Goal: Task Accomplishment & Management: Complete application form

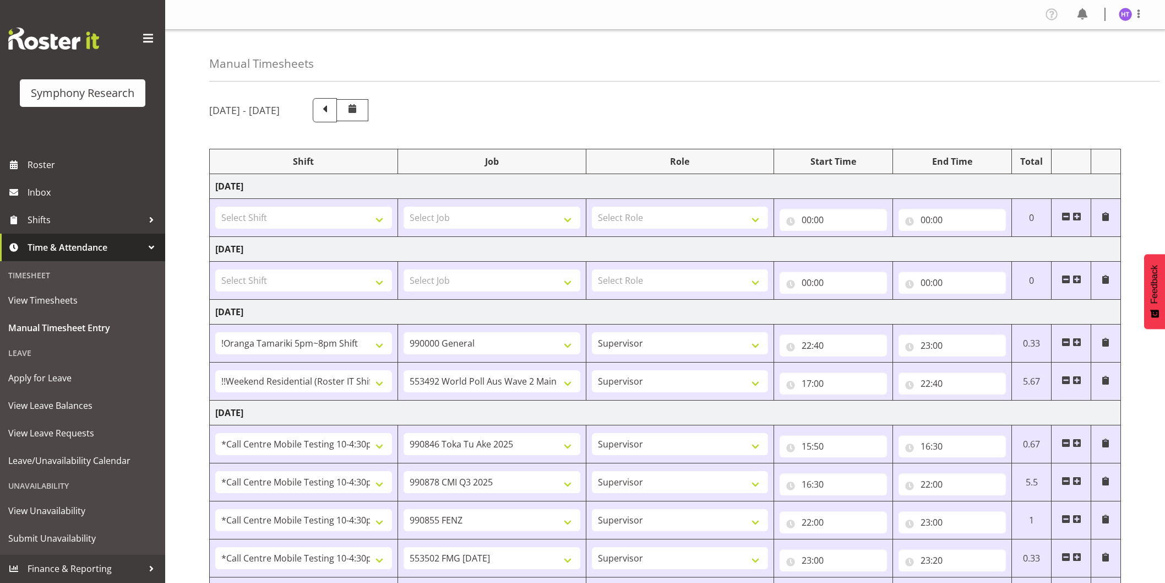
select select "38824"
select select "743"
select select "45"
select select "17154"
select select "10499"
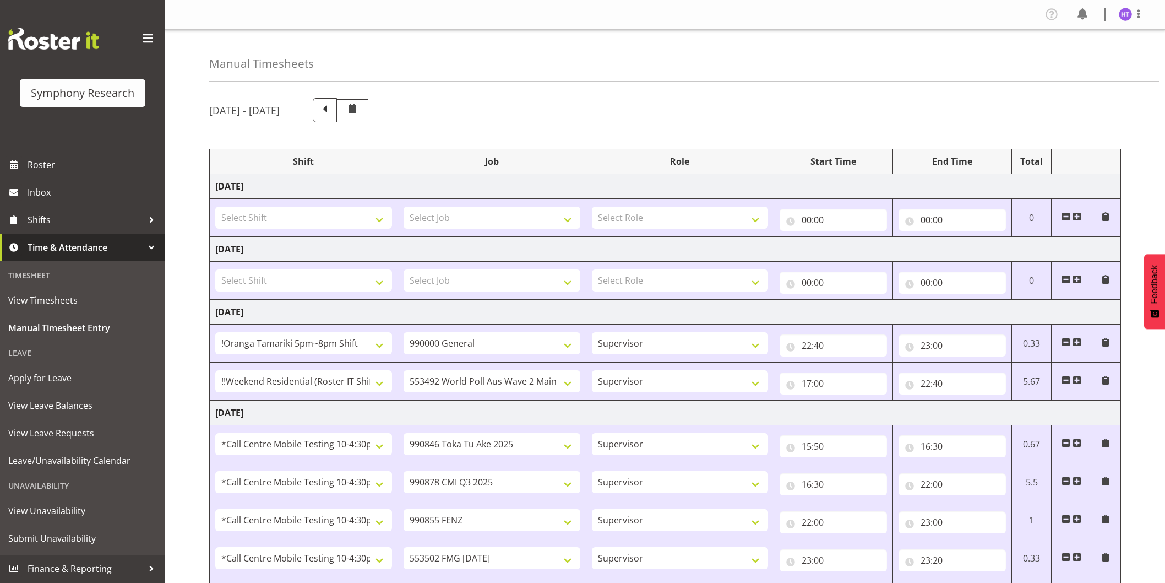
select select "45"
select select "28362"
select select "9426"
select select "45"
select select "28362"
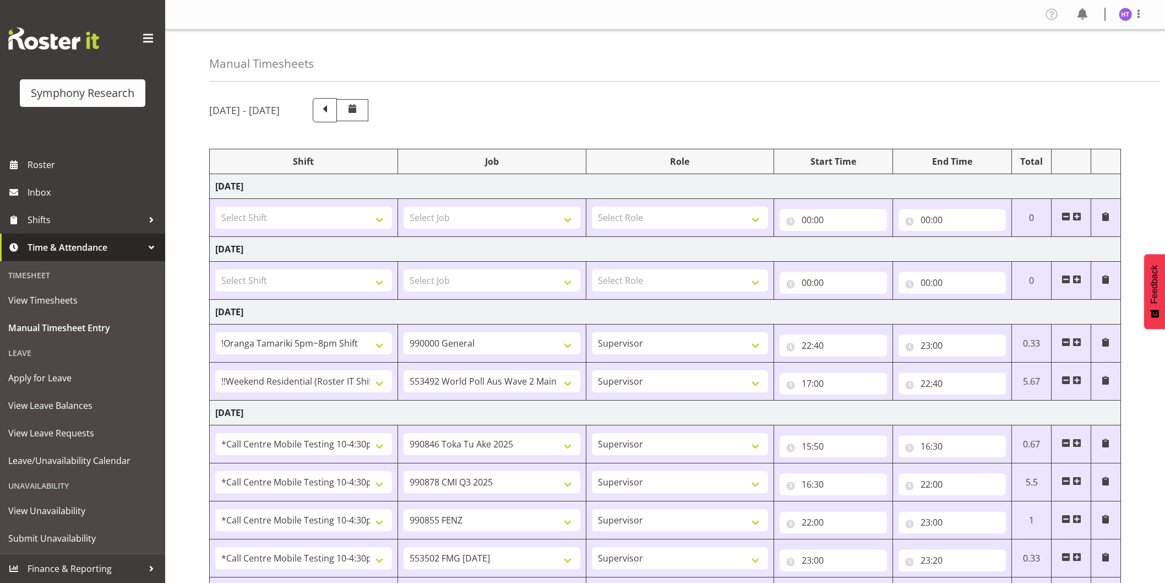
select select "10239"
select select "45"
select select "28362"
select select "9636"
select select "45"
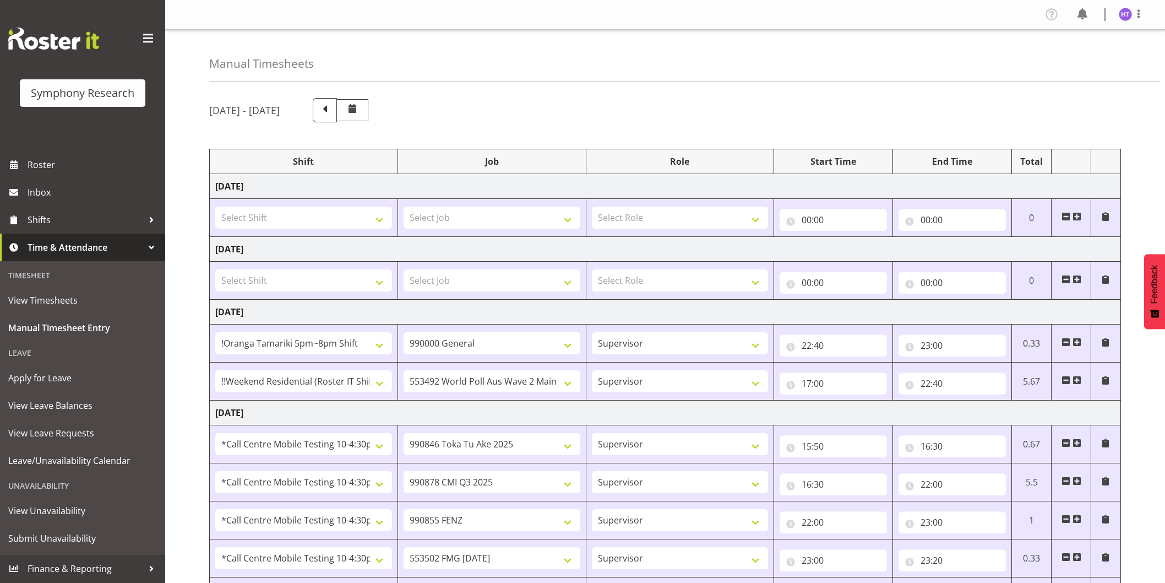
select select "28362"
select select "10458"
select select "45"
select select "28362"
select select "743"
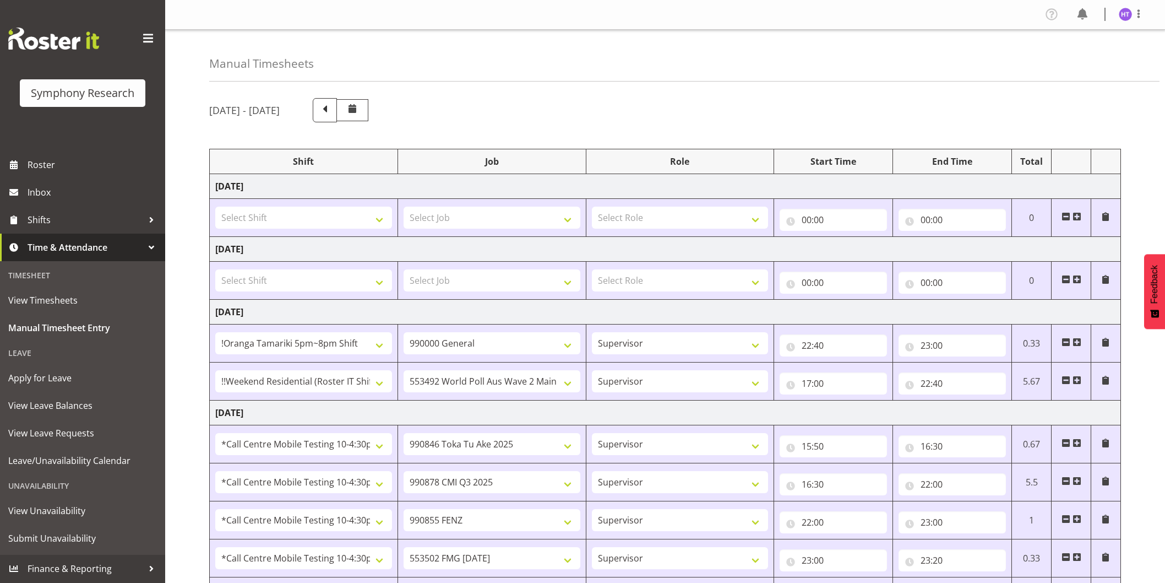
select select "45"
select select "28362"
select select "10499"
select select "45"
select select "28362"
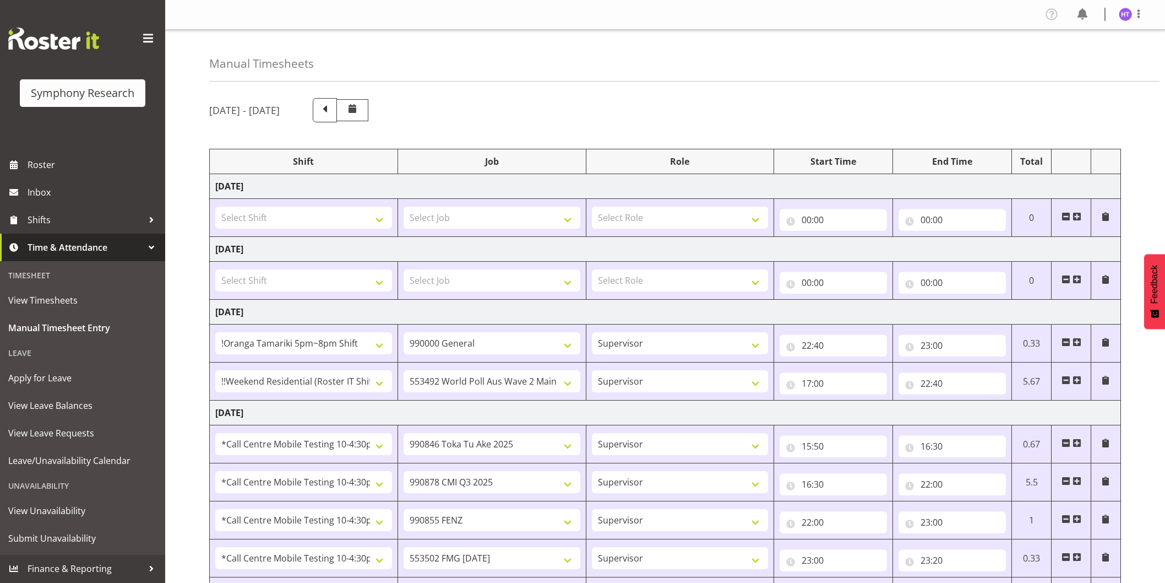
select select "10527"
select select "45"
select select "28362"
select select "10239"
select select "45"
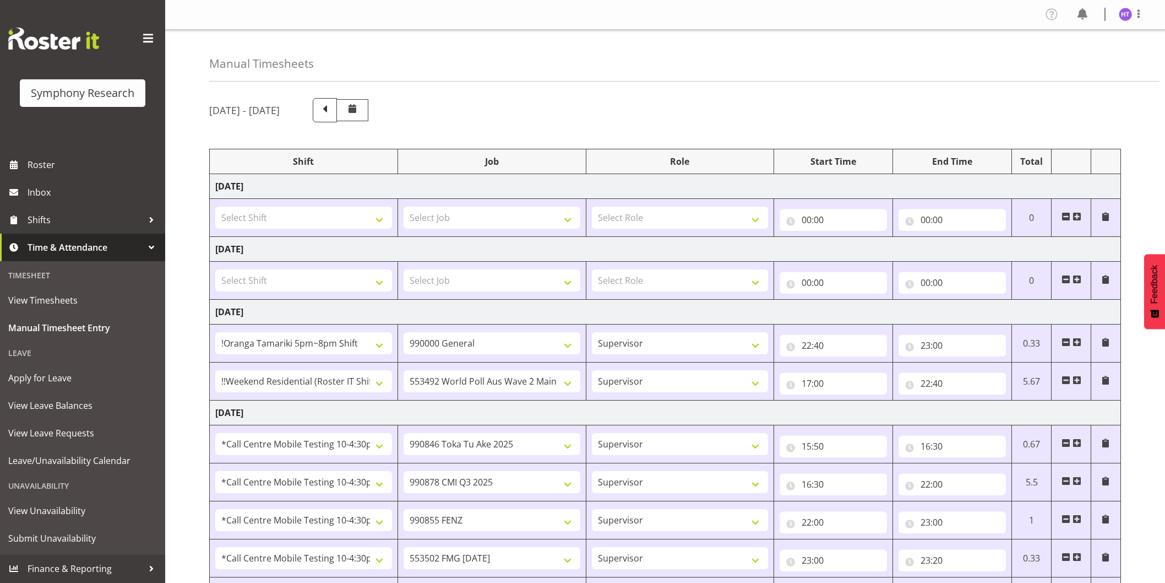
select select "28362"
select select "743"
select select "45"
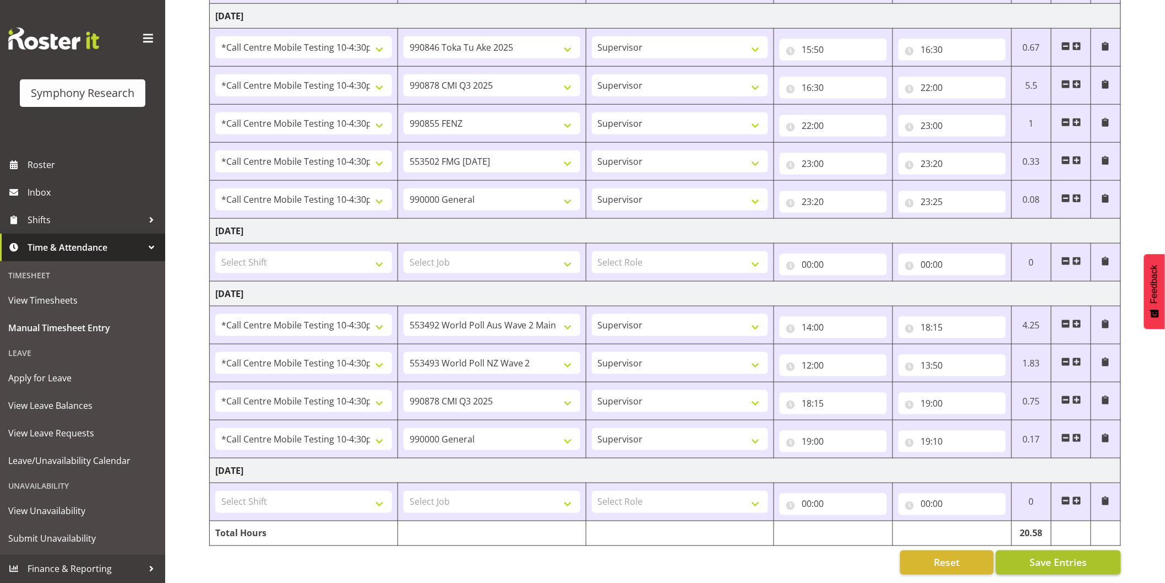
scroll to position [406, 0]
click at [1022, 554] on button "Save Entries" at bounding box center [1058, 562] width 125 height 24
click at [318, 496] on select "Select Shift !!Project Briefing (Job to be assigned) !!Weekend Residential (Ros…" at bounding box center [303, 502] width 177 height 22
select select "41123"
click at [215, 491] on select "Select Shift !!Project Briefing (Job to be assigned) !!Weekend Residential (Ros…" at bounding box center [303, 502] width 177 height 22
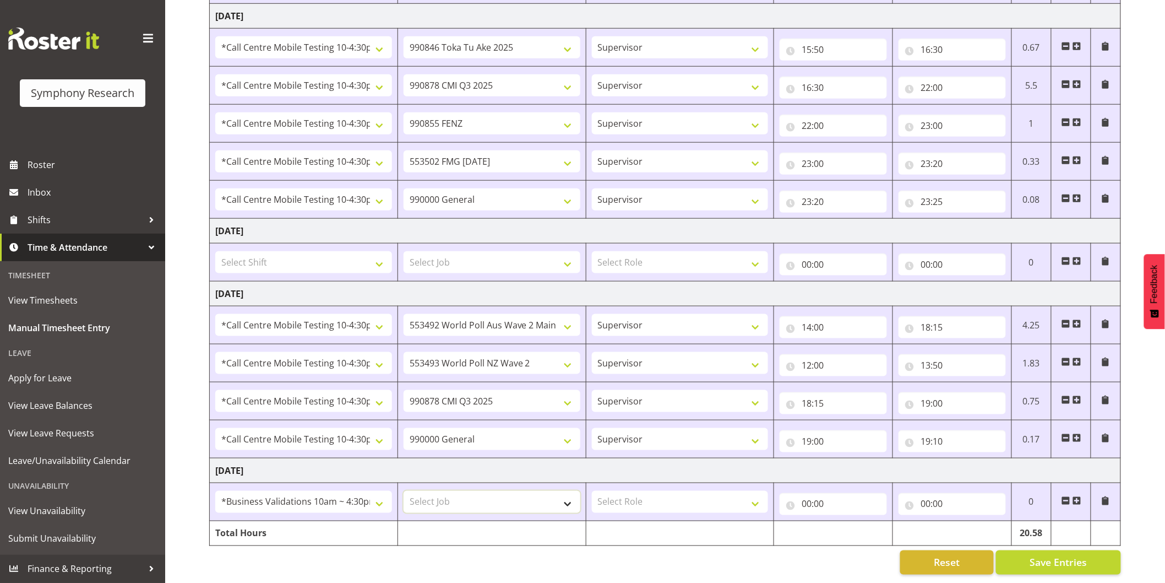
click at [507, 493] on select "Select Job 550060 IF Admin 553492 World Poll Aus Wave 2 Main 2025 553493 World …" at bounding box center [492, 502] width 177 height 22
select select "10527"
click at [404, 491] on select "Select Job 550060 IF Admin 553492 World Poll Aus Wave 2 Main 2025 553493 World …" at bounding box center [492, 502] width 177 height 22
click at [628, 491] on select "Select Role Interviewing Briefing Supervisor" at bounding box center [680, 502] width 177 height 22
select select "45"
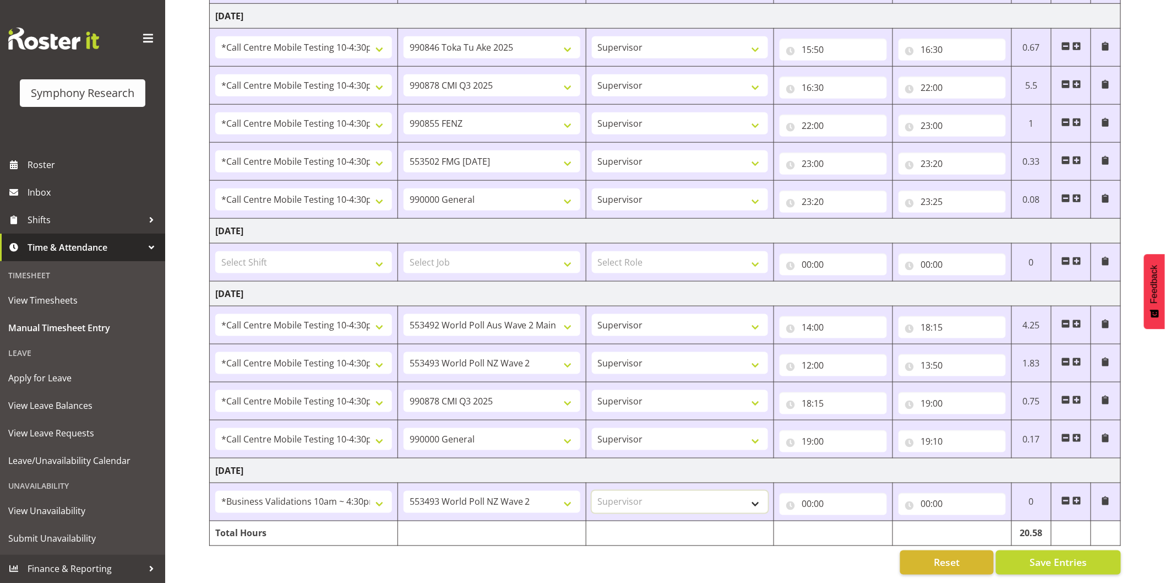
click at [592, 491] on select "Select Role Interviewing Briefing Supervisor" at bounding box center [680, 502] width 177 height 22
click at [806, 495] on input "00:00" at bounding box center [833, 504] width 107 height 22
click at [847, 522] on select "00 01 02 03 04 05 06 07 08 09 10 11 12 13 14 15 16 17 18 19 20 21 22 23" at bounding box center [855, 533] width 25 height 22
select select "13"
click at [843, 522] on select "00 01 02 03 04 05 06 07 08 09 10 11 12 13 14 15 16 17 18 19 20 21 22 23" at bounding box center [855, 533] width 25 height 22
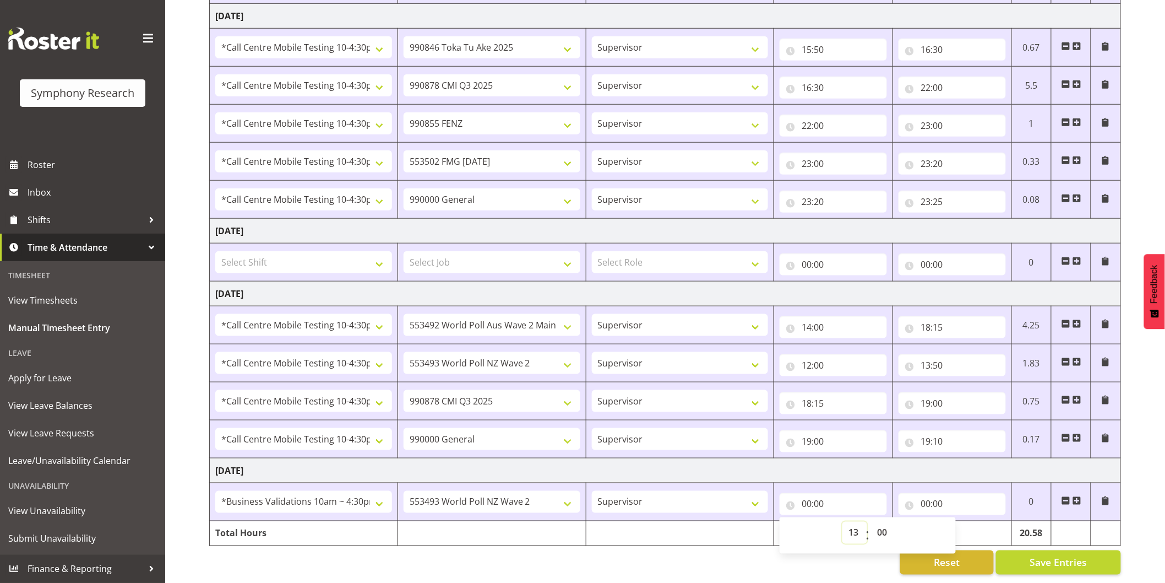
type input "13:00"
click at [883, 530] on select "00 01 02 03 04 05 06 07 08 09 10 11 12 13 14 15 16 17 18 19 20 21 22 23 24 25 2…" at bounding box center [883, 533] width 25 height 22
select select "5"
click at [871, 522] on select "00 01 02 03 04 05 06 07 08 09 10 11 12 13 14 15 16 17 18 19 20 21 22 23 24 25 2…" at bounding box center [883, 533] width 25 height 22
type input "13:05"
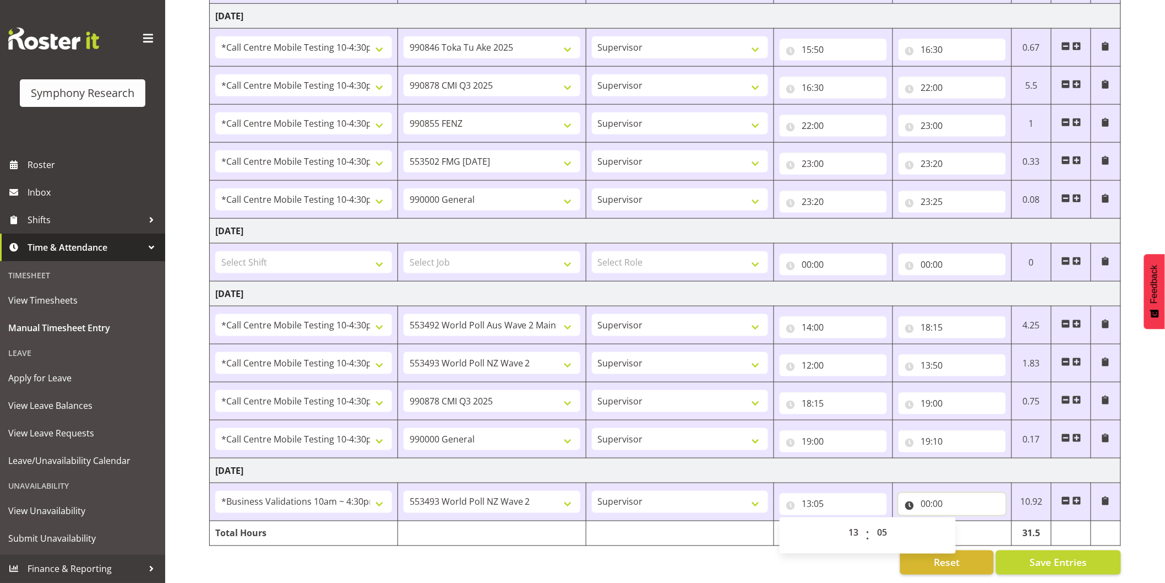
click at [929, 494] on input "00:00" at bounding box center [952, 504] width 107 height 22
click at [969, 522] on select "00 01 02 03 04 05 06 07 08 09 10 11 12 13 14 15 16 17 18 19 20 21 22 23" at bounding box center [974, 533] width 25 height 22
select select "17"
click at [962, 522] on select "00 01 02 03 04 05 06 07 08 09 10 11 12 13 14 15 16 17 18 19 20 21 22 23" at bounding box center [974, 533] width 25 height 22
type input "17:00"
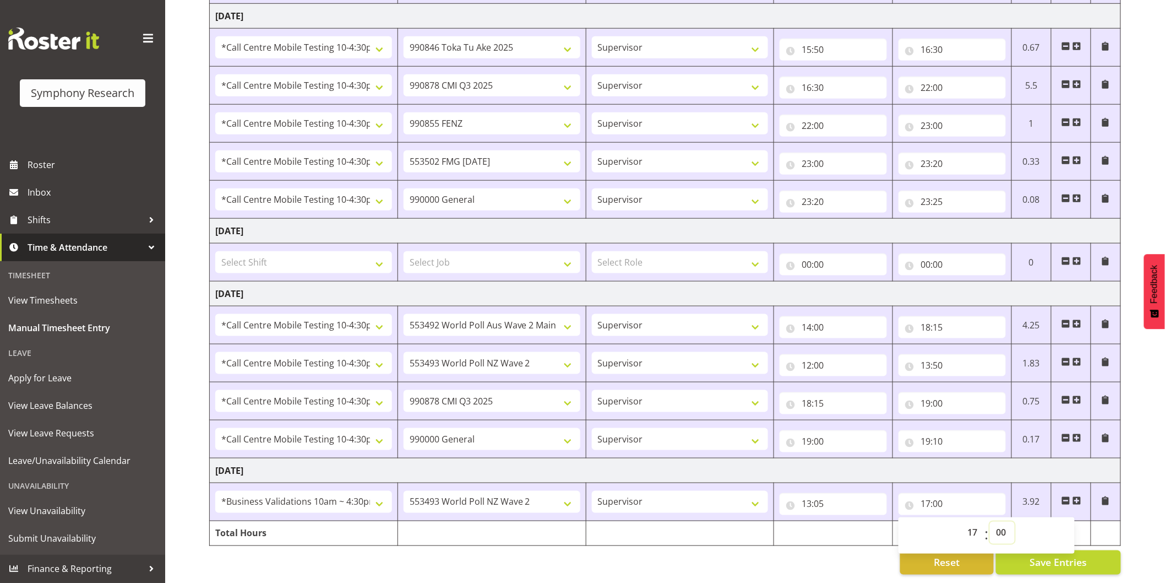
click at [1000, 524] on select "00 01 02 03 04 05 06 07 08 09 10 11 12 13 14 15 16 17 18 19 20 21 22 23 24 25 2…" at bounding box center [1002, 533] width 25 height 22
select select "5"
click at [990, 522] on select "00 01 02 03 04 05 06 07 08 09 10 11 12 13 14 15 16 17 18 19 20 21 22 23 24 25 2…" at bounding box center [1002, 533] width 25 height 22
type input "17:05"
click at [1080, 496] on span at bounding box center [1077, 500] width 9 height 9
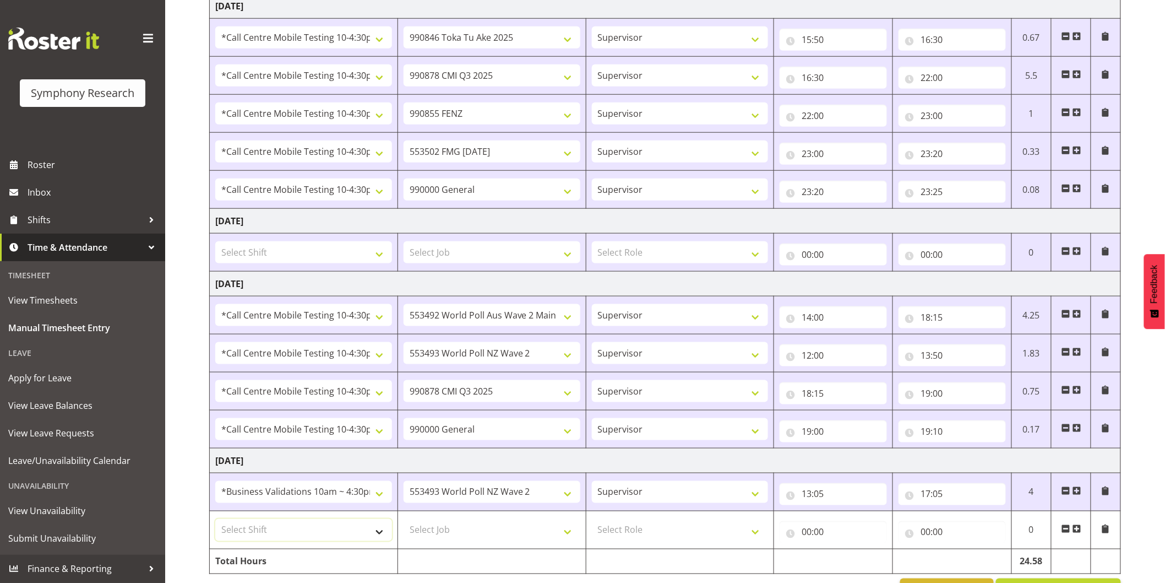
click at [270, 527] on select "Select Shift !!Project Briefing (Job to be assigned) !!Weekend Residential (Ros…" at bounding box center [303, 530] width 177 height 22
select select "28362"
click at [215, 520] on select "Select Shift !!Project Briefing (Job to be assigned) !!Weekend Residential (Ros…" at bounding box center [303, 530] width 177 height 22
click at [464, 529] on select "Select Job 550060 IF Admin 553492 World Poll Aus Wave 2 Main 2025 553493 World …" at bounding box center [492, 530] width 177 height 22
select select "10499"
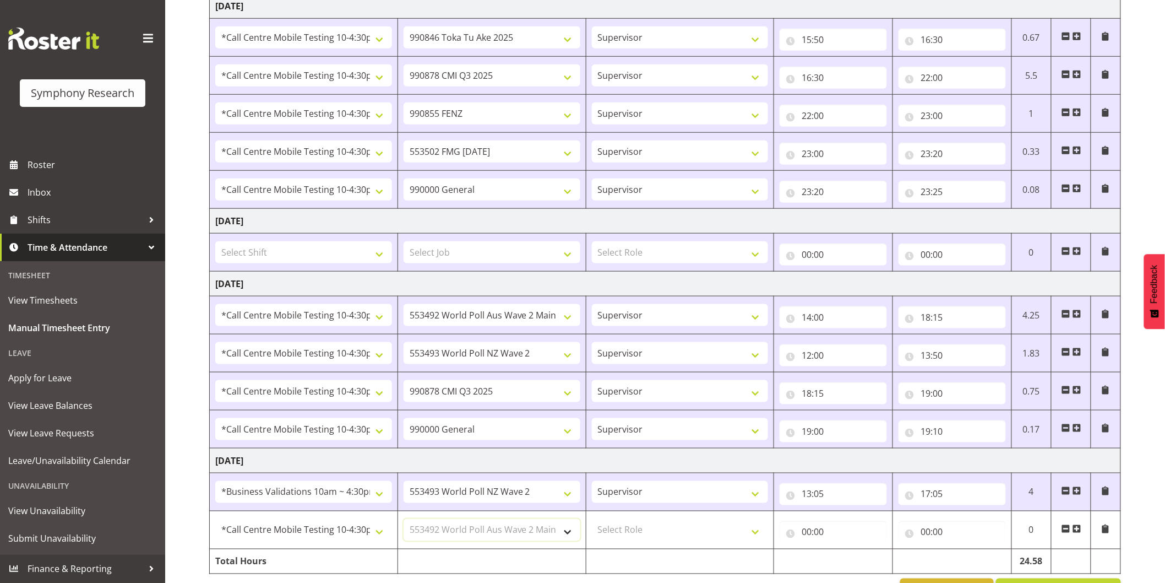
click at [404, 520] on select "Select Job 550060 IF Admin 553492 World Poll Aus Wave 2 Main 2025 553493 World …" at bounding box center [492, 530] width 177 height 22
click at [661, 536] on select "Select Role Interviewing Briefing Supervisor" at bounding box center [680, 530] width 177 height 22
select select "45"
click at [592, 520] on select "Select Role Interviewing Briefing Supervisor" at bounding box center [680, 530] width 177 height 22
click at [811, 532] on input "00:00" at bounding box center [833, 532] width 107 height 22
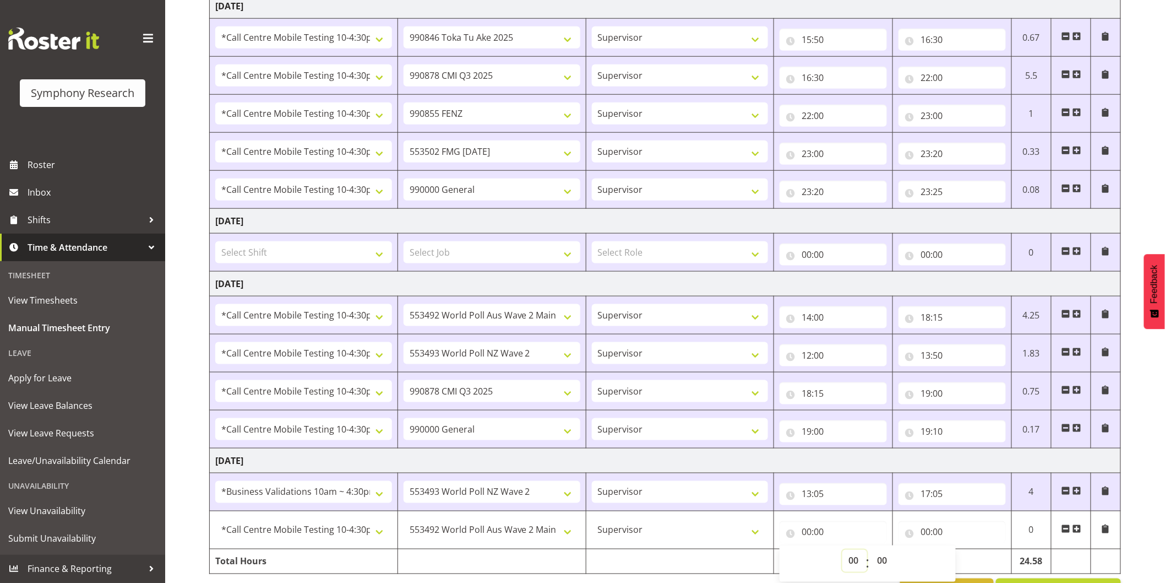
click at [844, 556] on select "00 01 02 03 04 05 06 07 08 09 10 11 12 13 14 15 16 17 18 19 20 21 22 23" at bounding box center [855, 561] width 25 height 22
select select "12"
click at [843, 551] on select "00 01 02 03 04 05 06 07 08 09 10 11 12 13 14 15 16 17 18 19 20 21 22 23" at bounding box center [855, 561] width 25 height 22
type input "12:00"
click at [926, 529] on input "00:00" at bounding box center [952, 532] width 107 height 22
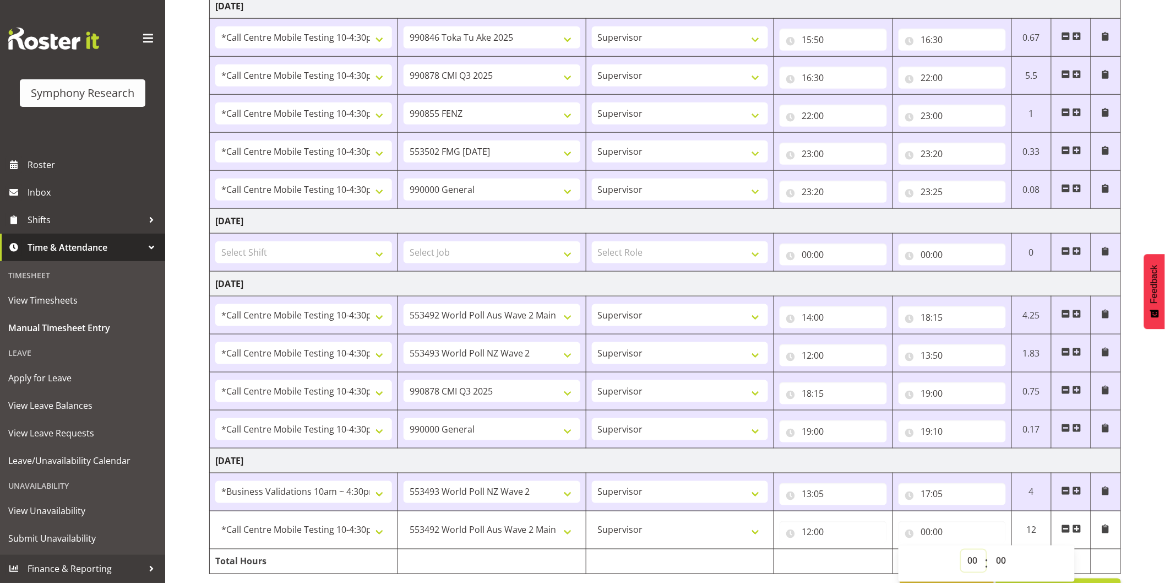
click at [968, 559] on select "00 01 02 03 04 05 06 07 08 09 10 11 12 13 14 15 16 17 18 19 20 21 22 23" at bounding box center [974, 561] width 25 height 22
select select "12"
click at [962, 551] on select "00 01 02 03 04 05 06 07 08 09 10 11 12 13 14 15 16 17 18 19 20 21 22 23" at bounding box center [974, 561] width 25 height 22
type input "12:00"
click at [1003, 565] on select "00 01 02 03 04 05 06 07 08 09 10 11 12 13 14 15 16 17 18 19 20 21 22 23 24 25 2…" at bounding box center [1002, 561] width 25 height 22
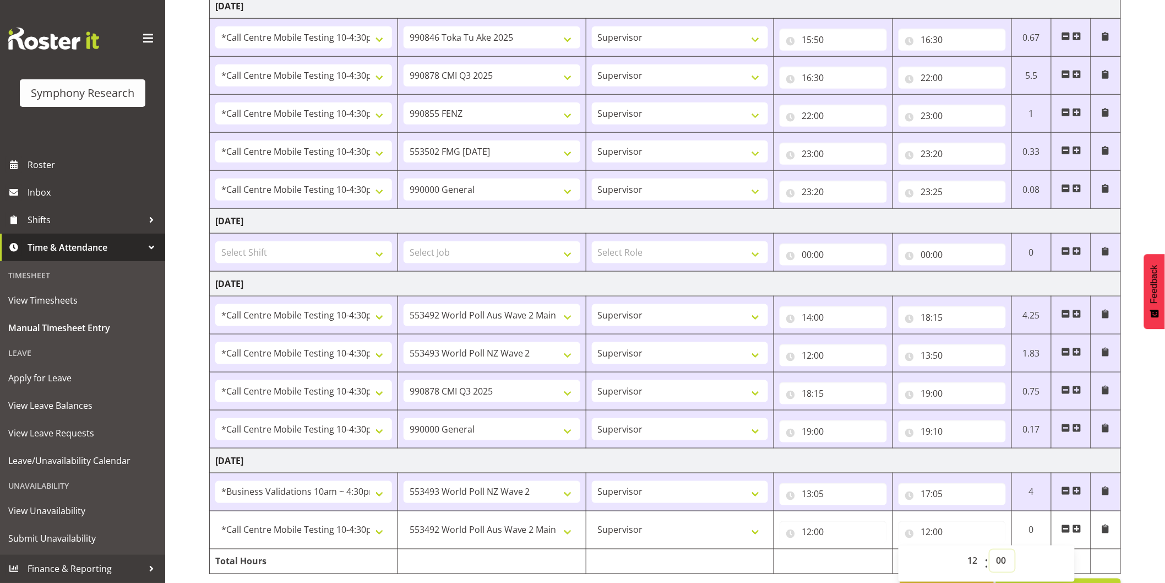
select select "20"
click at [990, 551] on select "00 01 02 03 04 05 06 07 08 09 10 11 12 13 14 15 16 17 18 19 20 21 22 23 24 25 2…" at bounding box center [1002, 561] width 25 height 22
type input "12:20"
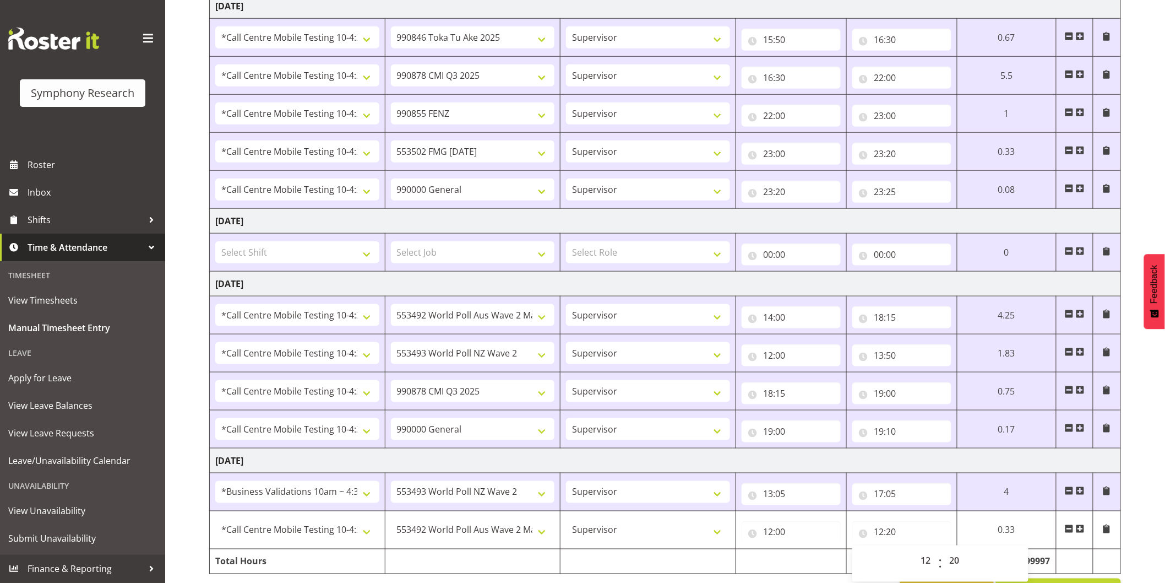
click at [1143, 462] on div "[DATE] - [DATE] Shift Job Role Start Time End Time Total [DATE] Select Shift !!…" at bounding box center [687, 146] width 956 height 927
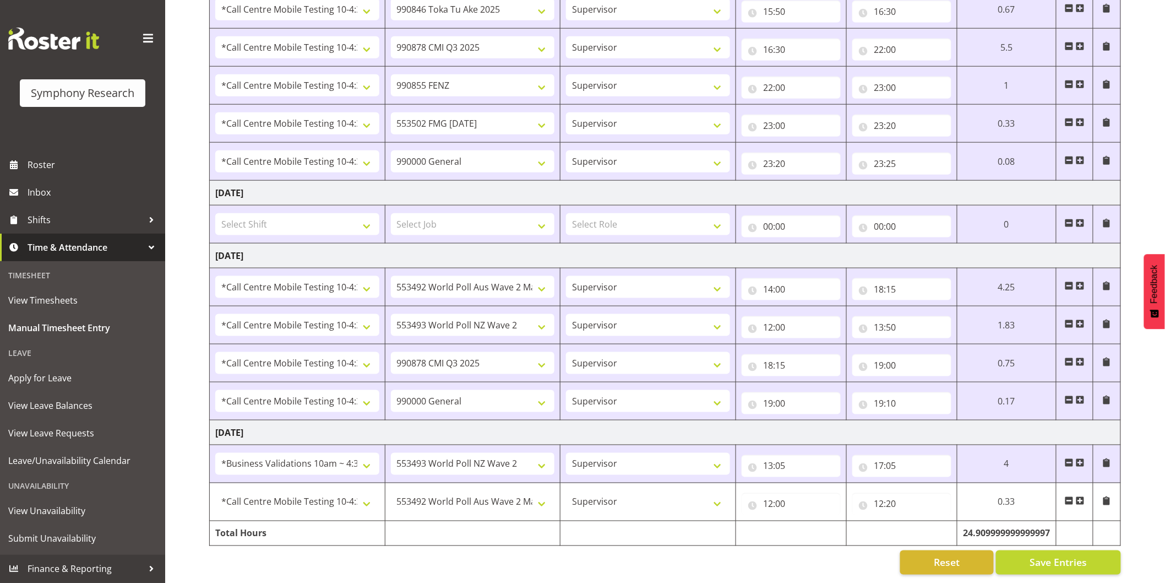
scroll to position [444, 0]
click at [1083, 496] on span at bounding box center [1080, 500] width 9 height 9
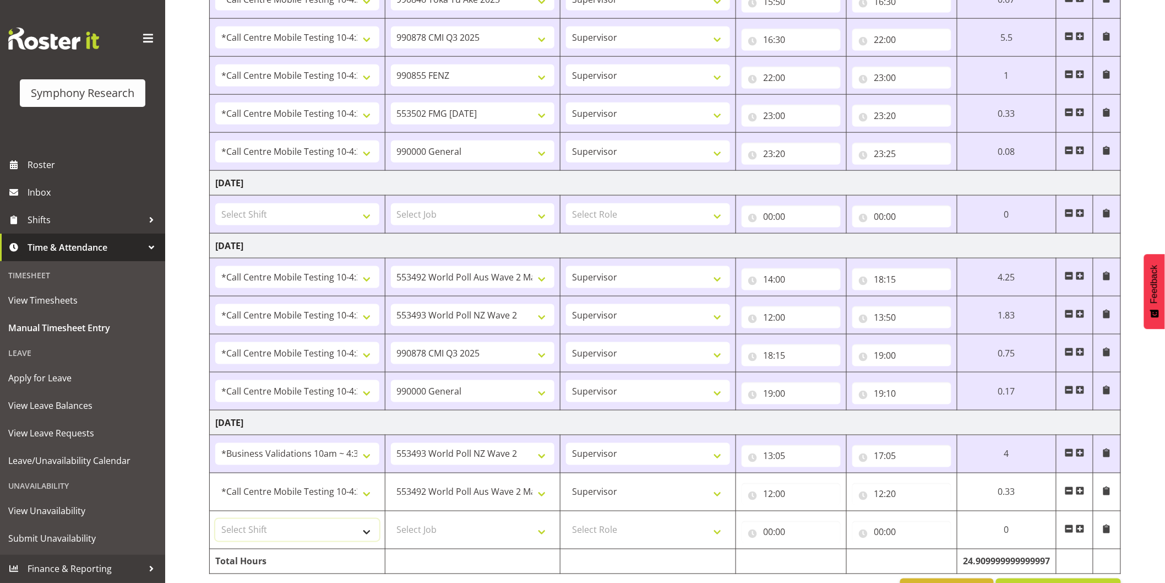
click at [314, 535] on select "Select Shift !!Project Briefing (Job to be assigned) !!Weekend Residential (Ros…" at bounding box center [297, 530] width 164 height 22
select select "28362"
click at [215, 520] on select "Select Shift !!Project Briefing (Job to be assigned) !!Weekend Residential (Ros…" at bounding box center [297, 530] width 164 height 22
click at [465, 538] on select "Select Job 550060 IF Admin 553492 World Poll Aus Wave 2 Main 2025 553493 World …" at bounding box center [473, 530] width 164 height 22
select select "9636"
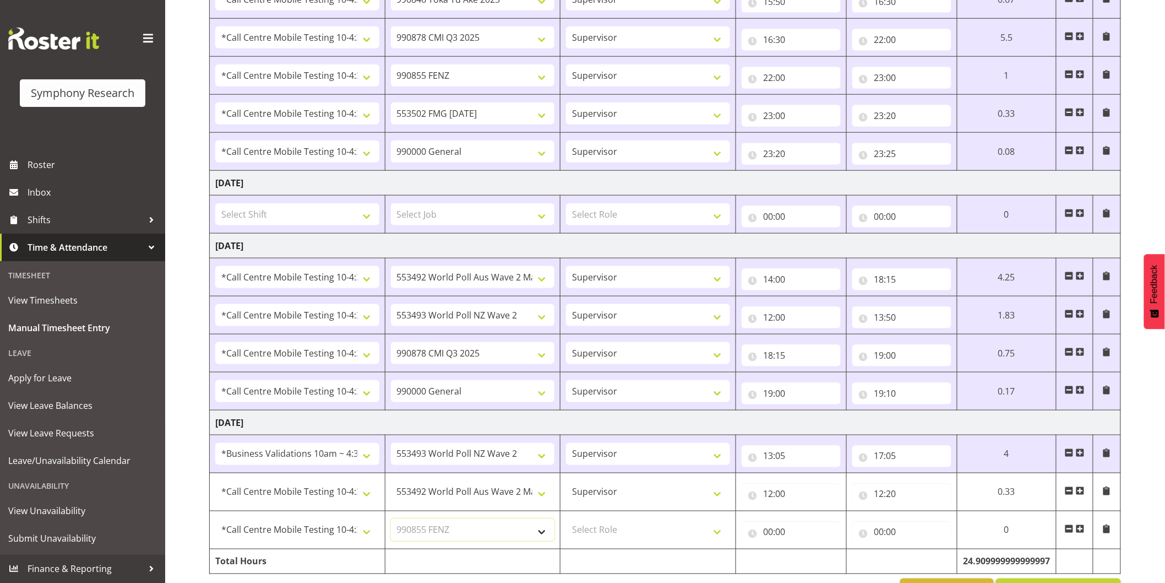
click at [391, 520] on select "Select Job 550060 IF Admin 553492 World Poll Aus Wave 2 Main 2025 553493 World …" at bounding box center [473, 530] width 164 height 22
click at [613, 530] on select "Select Role Interviewing Briefing Supervisor" at bounding box center [648, 530] width 164 height 22
select select "45"
click at [566, 520] on select "Select Role Interviewing Briefing Supervisor" at bounding box center [648, 530] width 164 height 22
click at [766, 535] on input "00:00" at bounding box center [791, 532] width 99 height 22
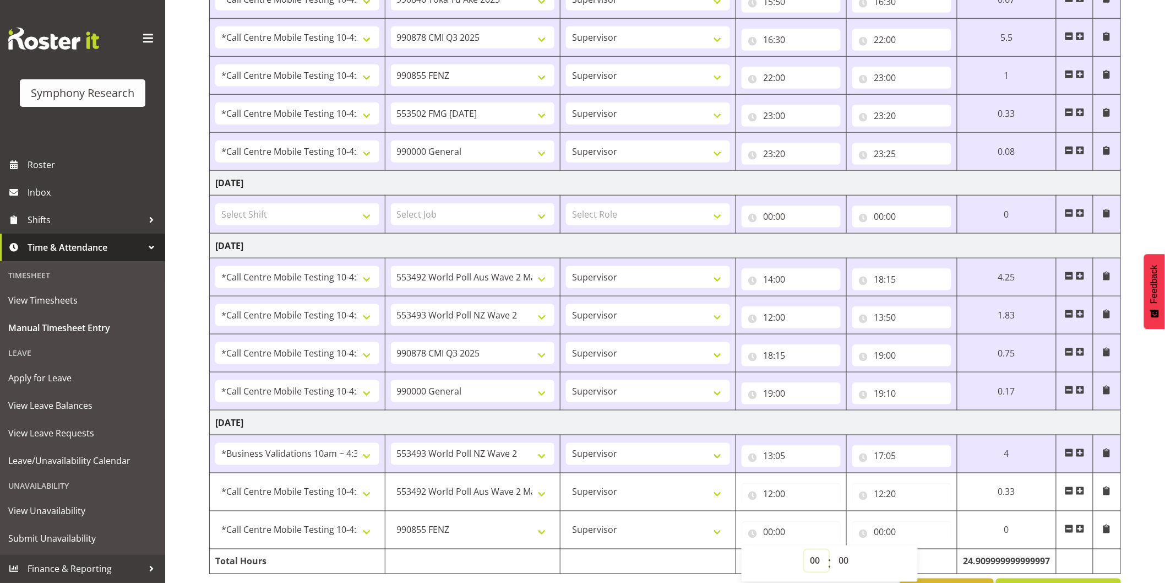
click at [811, 560] on select "00 01 02 03 04 05 06 07 08 09 10 11 12 13 14 15 16 17 18 19 20 21 22 23" at bounding box center [817, 561] width 25 height 22
select select "12"
click at [829, 551] on select "00 01 02 03 04 05 06 07 08 09 10 11 12 13 14 15 16 17 18 19 20 21 22 23" at bounding box center [817, 561] width 25 height 22
type input "12:00"
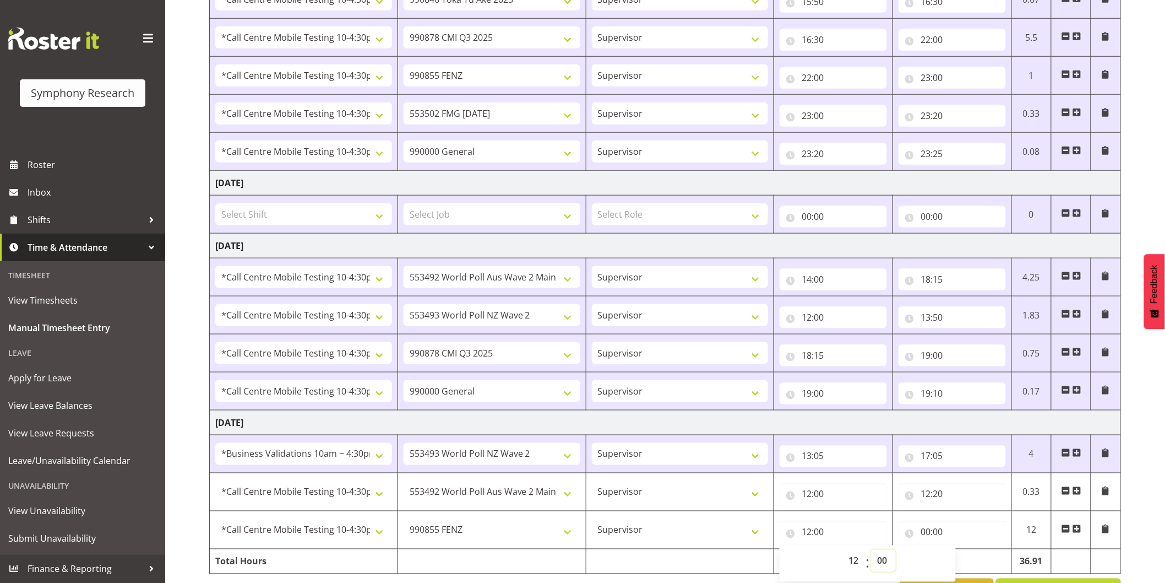
click at [883, 561] on select "00 01 02 03 04 05 06 07 08 09 10 11 12 13 14 15 16 17 18 19 20 21 22 23 24 25 2…" at bounding box center [883, 561] width 25 height 22
select select "20"
click at [871, 551] on select "00 01 02 03 04 05 06 07 08 09 10 11 12 13 14 15 16 17 18 19 20 21 22 23 24 25 2…" at bounding box center [883, 561] width 25 height 22
type input "12:20"
click at [929, 531] on input "00:00" at bounding box center [952, 532] width 107 height 22
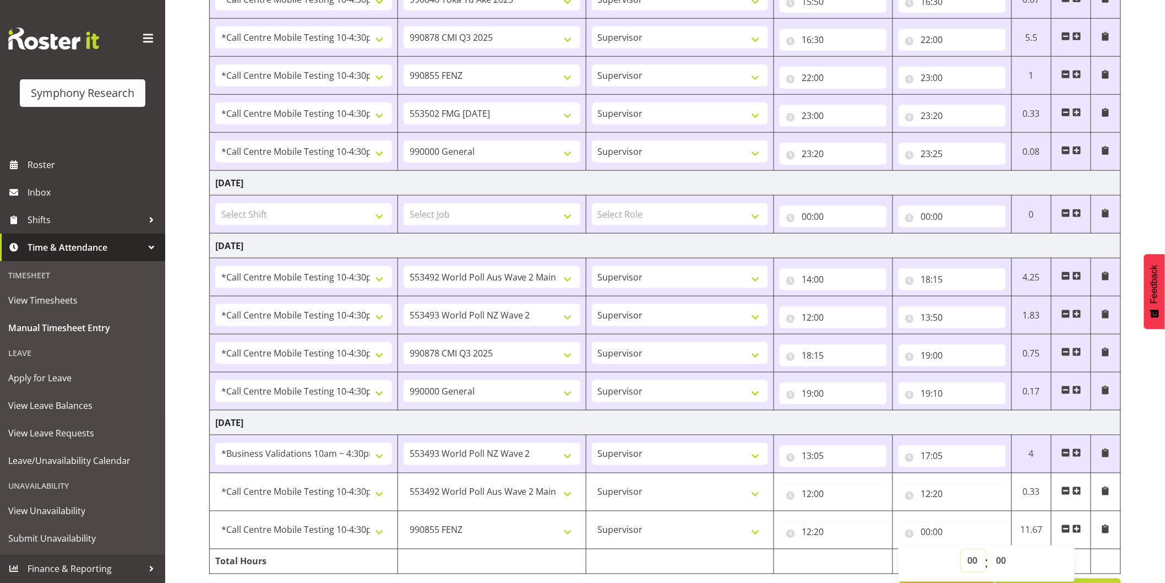
click at [964, 560] on select "00 01 02 03 04 05 06 07 08 09 10 11 12 13 14 15 16 17 18 19 20 21 22 23" at bounding box center [974, 561] width 25 height 22
select select "13"
click at [962, 551] on select "00 01 02 03 04 05 06 07 08 09 10 11 12 13 14 15 16 17 18 19 20 21 22 23" at bounding box center [974, 561] width 25 height 22
type input "13:00"
click at [998, 559] on select "00 01 02 03 04 05 06 07 08 09 10 11 12 13 14 15 16 17 18 19 20 21 22 23 24 25 2…" at bounding box center [1002, 561] width 25 height 22
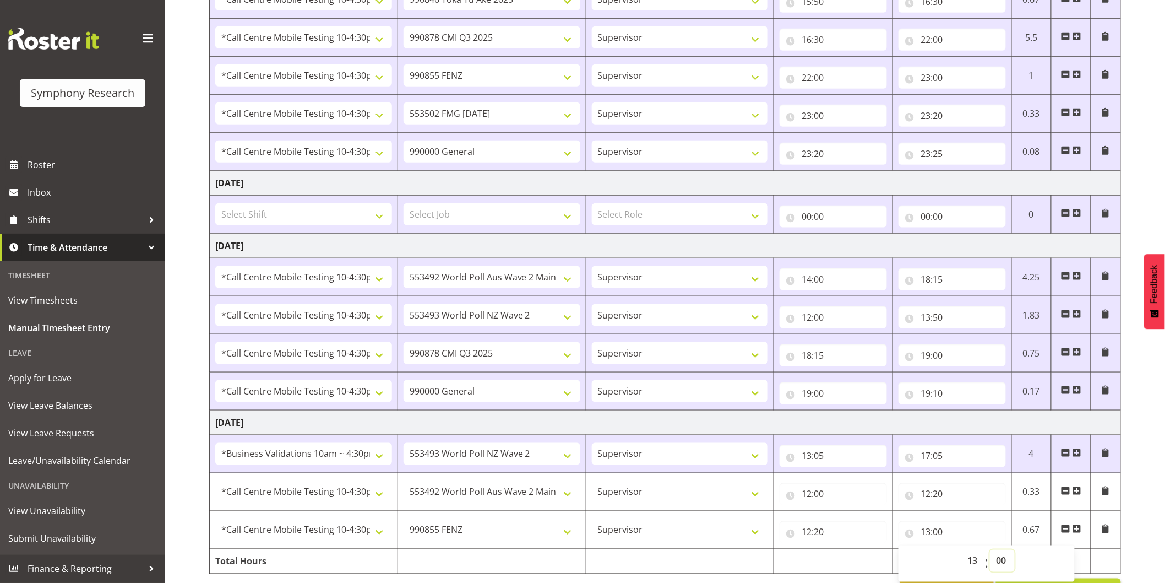
select select "5"
click at [990, 551] on select "00 01 02 03 04 05 06 07 08 09 10 11 12 13 14 15 16 17 18 19 20 21 22 23 24 25 2…" at bounding box center [1002, 561] width 25 height 22
type input "13:05"
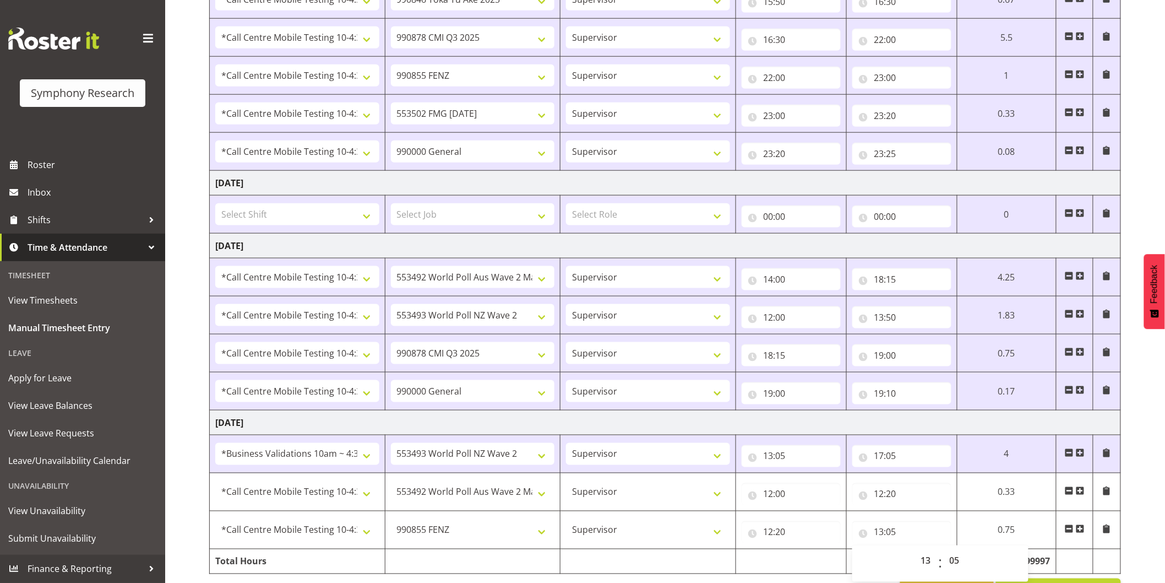
click at [1114, 493] on td at bounding box center [1107, 492] width 28 height 38
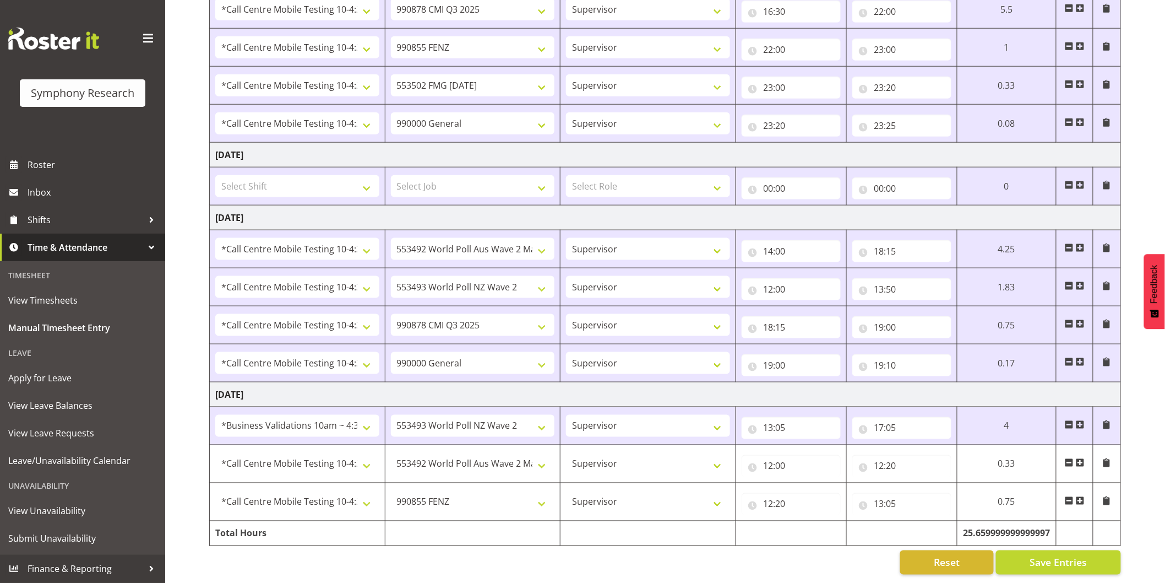
click at [1082, 496] on span at bounding box center [1080, 500] width 9 height 9
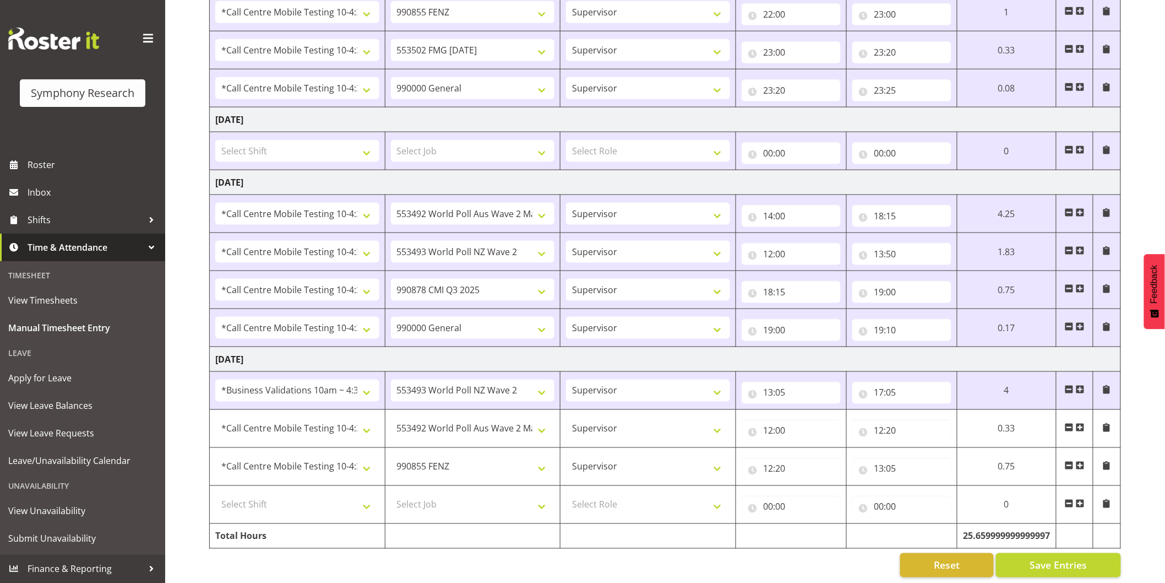
scroll to position [521, 0]
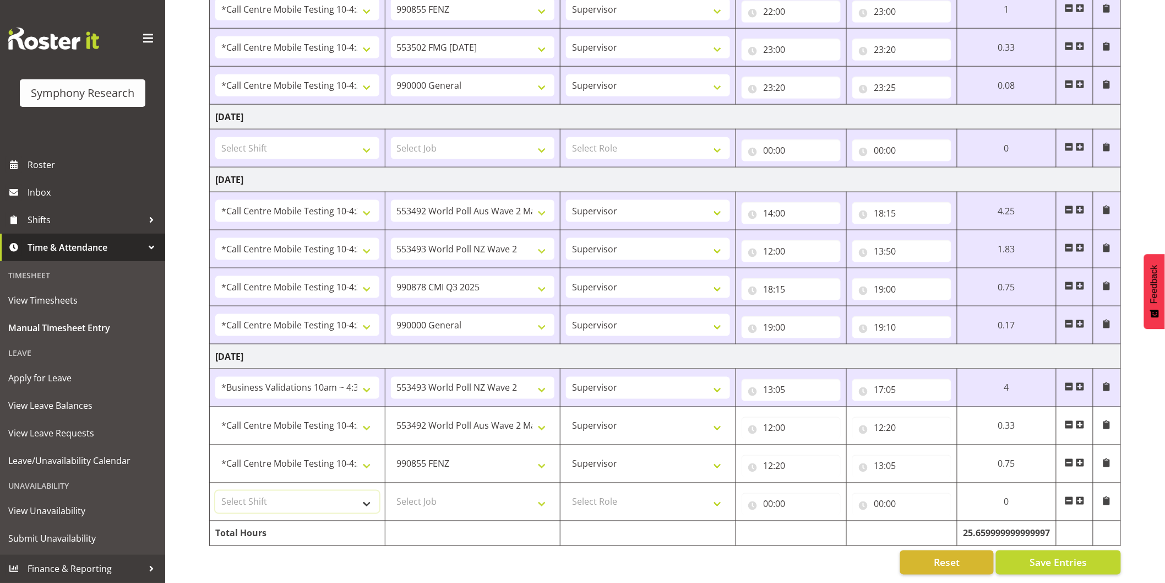
click at [303, 500] on select "Select Shift !!Project Briefing (Job to be assigned) !!Weekend Residential (Ros…" at bounding box center [297, 502] width 164 height 22
select select "28362"
click at [215, 491] on select "Select Shift !!Project Briefing (Job to be assigned) !!Weekend Residential (Ros…" at bounding box center [297, 502] width 164 height 22
click at [465, 491] on select "Select Job 550060 IF Admin 553492 World Poll Aus Wave 2 Main 2025 553493 World …" at bounding box center [473, 502] width 164 height 22
select select "9636"
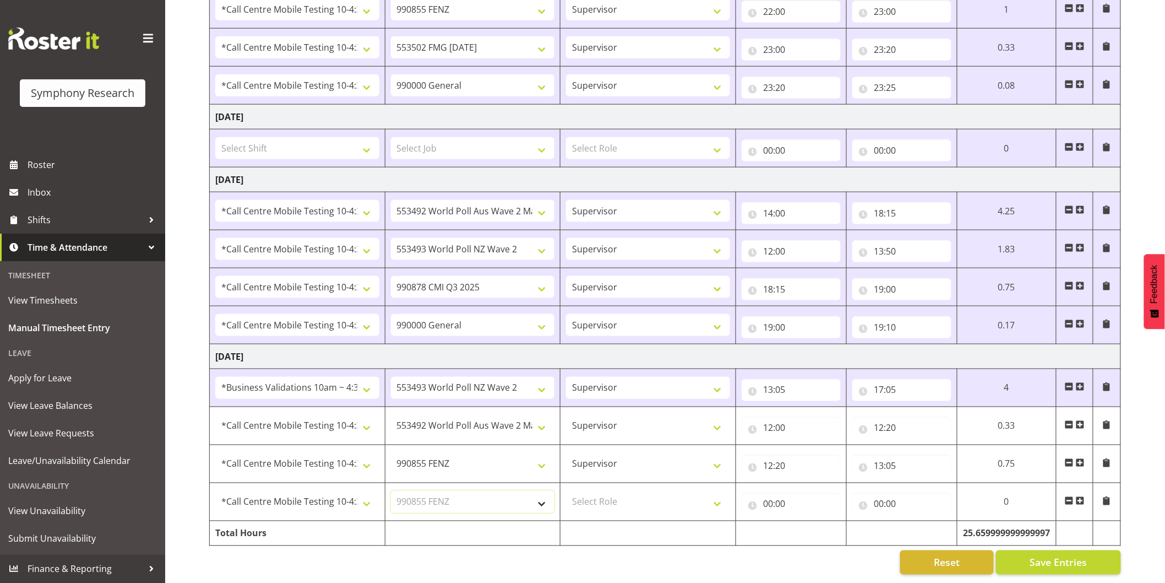
click at [391, 491] on select "Select Job 550060 IF Admin 553492 World Poll Aus Wave 2 Main 2025 553493 World …" at bounding box center [473, 502] width 164 height 22
click at [588, 492] on select "Select Role Interviewing Briefing Supervisor" at bounding box center [648, 502] width 164 height 22
select select "45"
click at [566, 491] on select "Select Role Interviewing Briefing Supervisor" at bounding box center [648, 502] width 164 height 22
click at [769, 495] on input "00:00" at bounding box center [791, 504] width 99 height 22
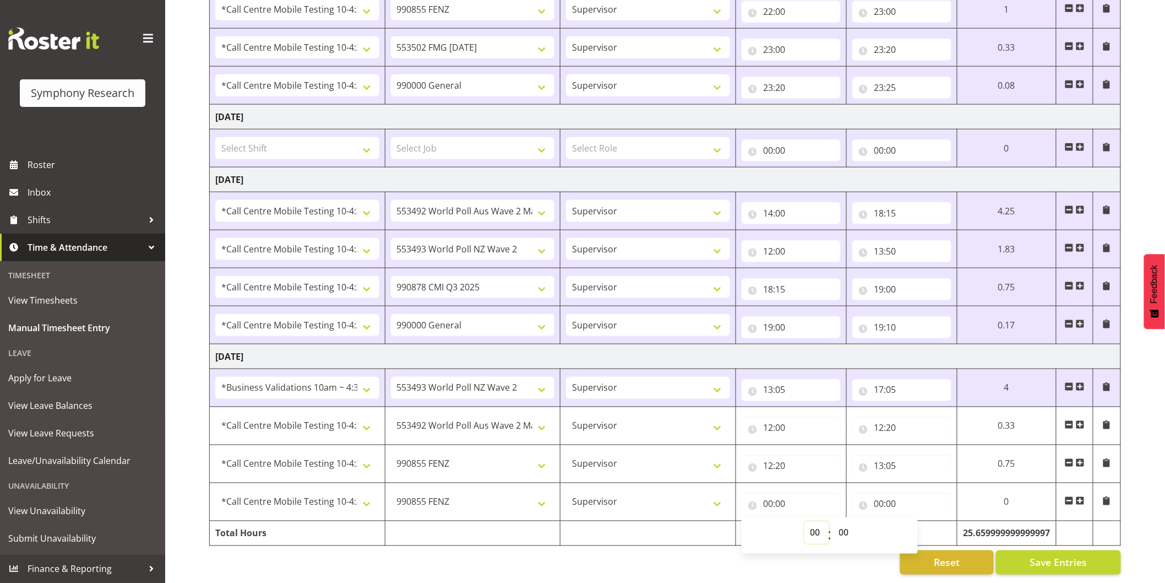
click at [811, 524] on select "00 01 02 03 04 05 06 07 08 09 10 11 12 13 14 15 16 17 18 19 20 21 22 23" at bounding box center [817, 533] width 25 height 22
select select "17"
click at [829, 522] on select "00 01 02 03 04 05 06 07 08 09 10 11 12 13 14 15 16 17 18 19 20 21 22 23" at bounding box center [817, 533] width 25 height 22
type input "17:00"
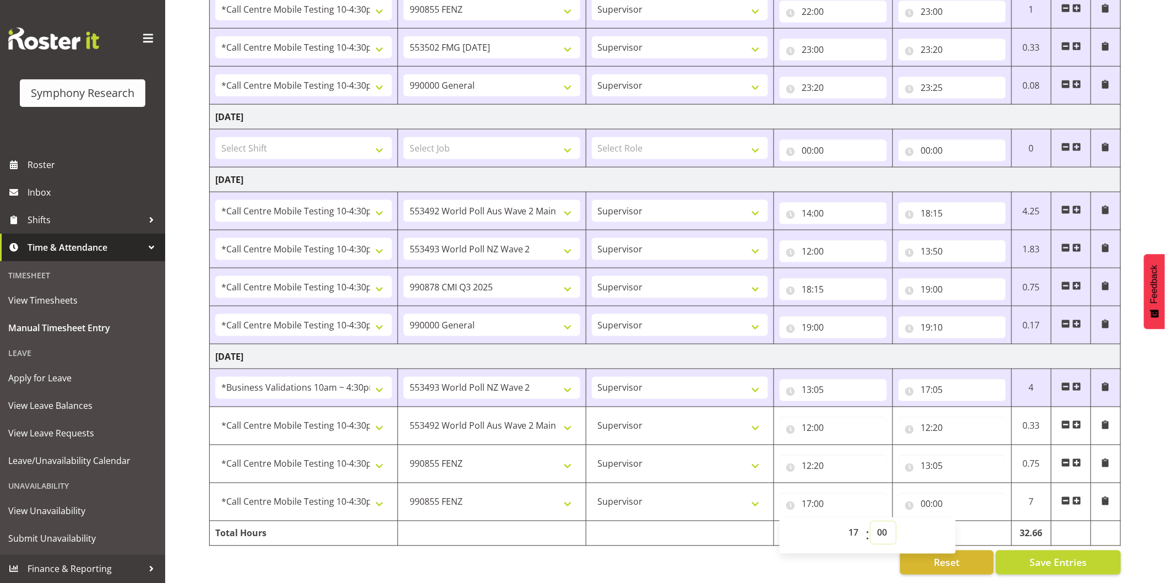
click at [879, 522] on select "00 01 02 03 04 05 06 07 08 09 10 11 12 13 14 15 16 17 18 19 20 21 22 23 24 25 2…" at bounding box center [883, 533] width 25 height 22
select select "15"
click at [871, 522] on select "00 01 02 03 04 05 06 07 08 09 10 11 12 13 14 15 16 17 18 19 20 21 22 23 24 25 2…" at bounding box center [883, 533] width 25 height 22
type input "17:15"
click at [926, 493] on input "00:00" at bounding box center [952, 504] width 107 height 22
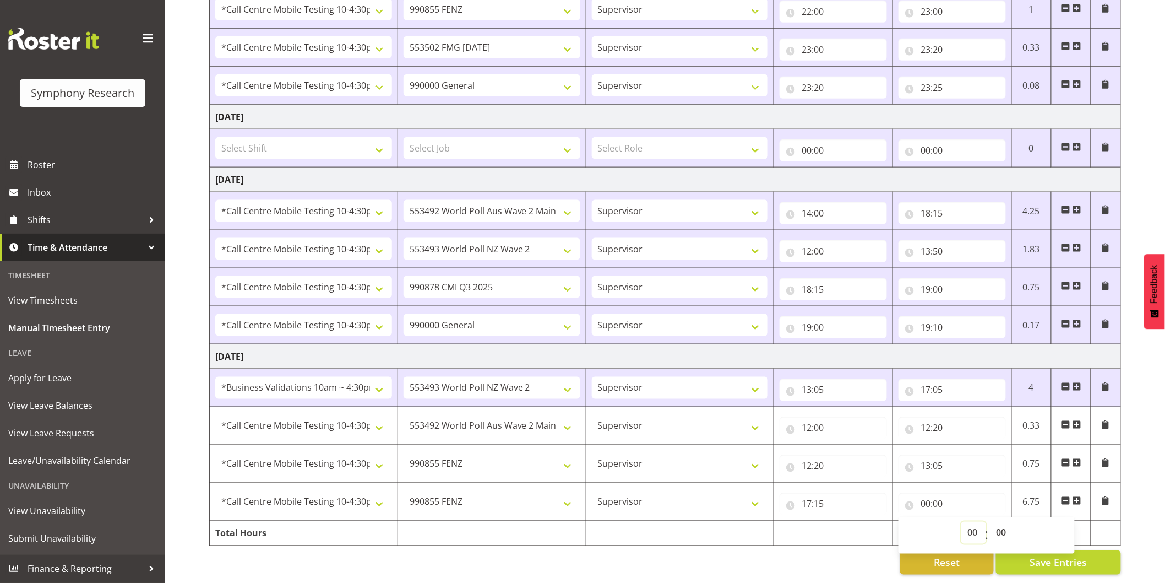
click at [976, 522] on select "00 01 02 03 04 05 06 07 08 09 10 11 12 13 14 15 16 17 18 19 20 21 22 23" at bounding box center [974, 533] width 25 height 22
select select "19"
click at [962, 522] on select "00 01 02 03 04 05 06 07 08 09 10 11 12 13 14 15 16 17 18 19 20 21 22 23" at bounding box center [974, 533] width 25 height 22
type input "19:00"
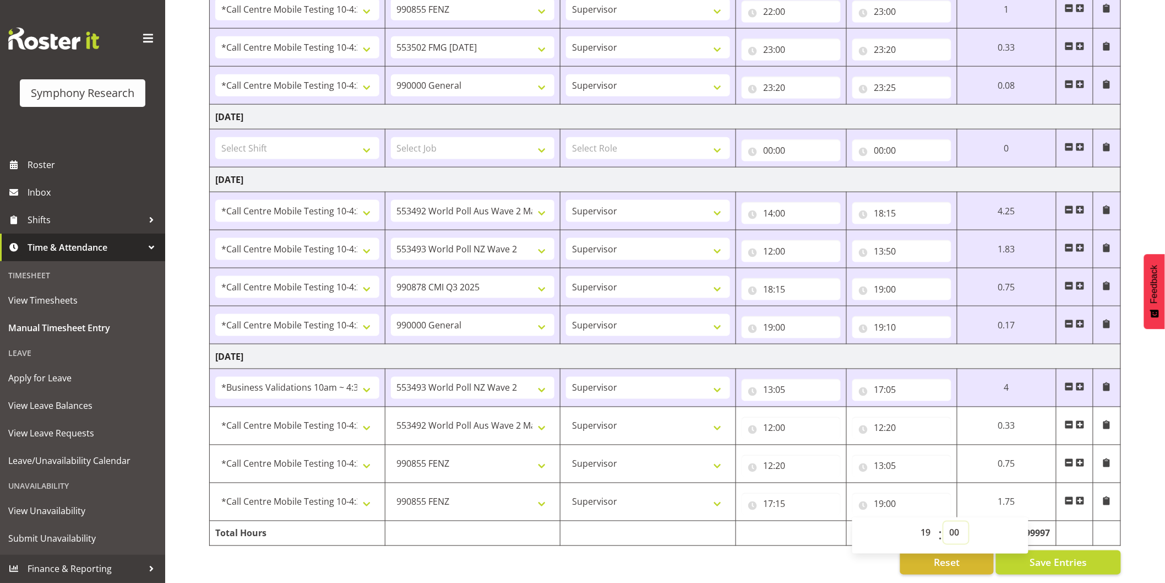
click at [953, 522] on select "00 01 02 03 04 05 06 07 08 09 10 11 12 13 14 15 16 17 18 19 20 21 22 23 24 25 2…" at bounding box center [956, 533] width 25 height 22
select select "40"
click at [969, 522] on select "00 01 02 03 04 05 06 07 08 09 10 11 12 13 14 15 16 17 18 19 20 21 22 23 24 25 2…" at bounding box center [956, 533] width 25 height 22
type input "19:40"
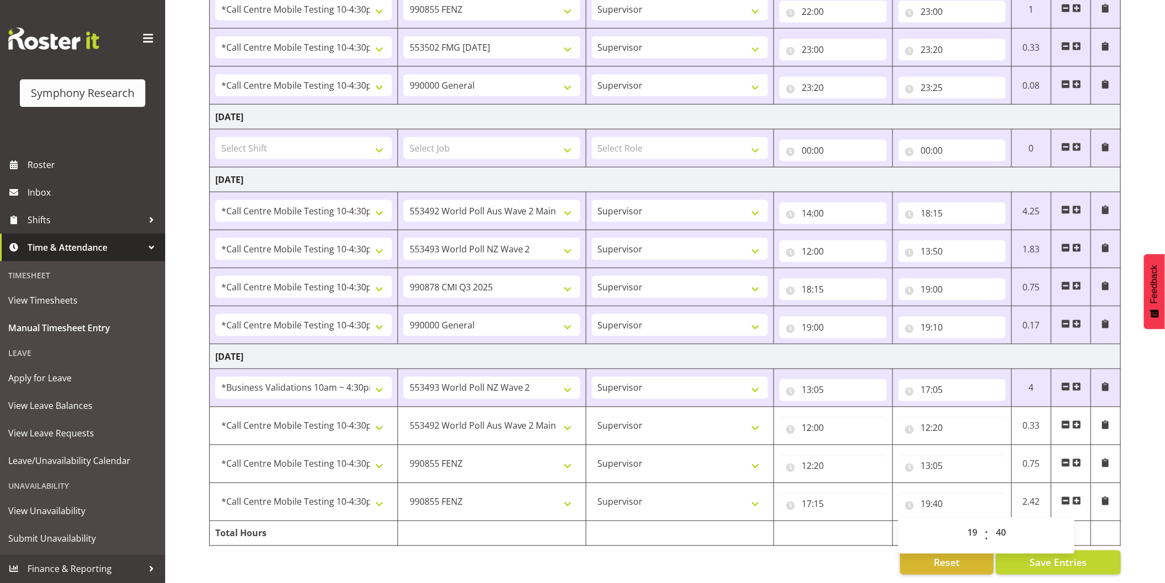
click at [1138, 458] on div "[DATE] - [DATE] Shift Job Role Start Time End Time Total [DATE] Select Shift !!…" at bounding box center [687, 80] width 956 height 1003
click at [1055, 555] on span "Save Entries" at bounding box center [1058, 562] width 57 height 14
select select "28362"
select select "10499"
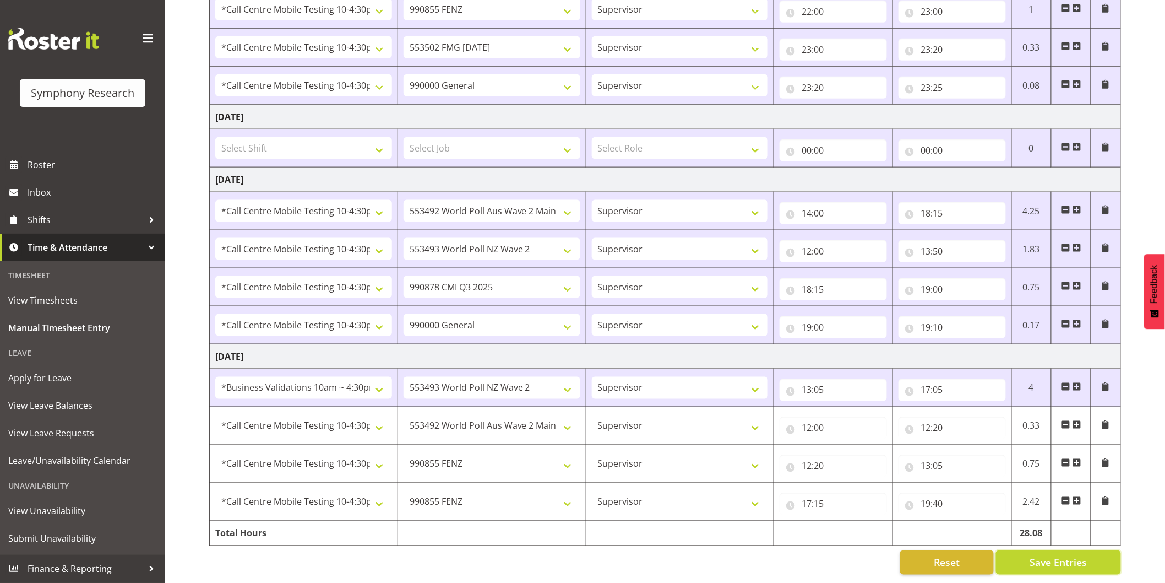
type input "12:00"
type input "12:20"
select select "9636"
type input "12:20"
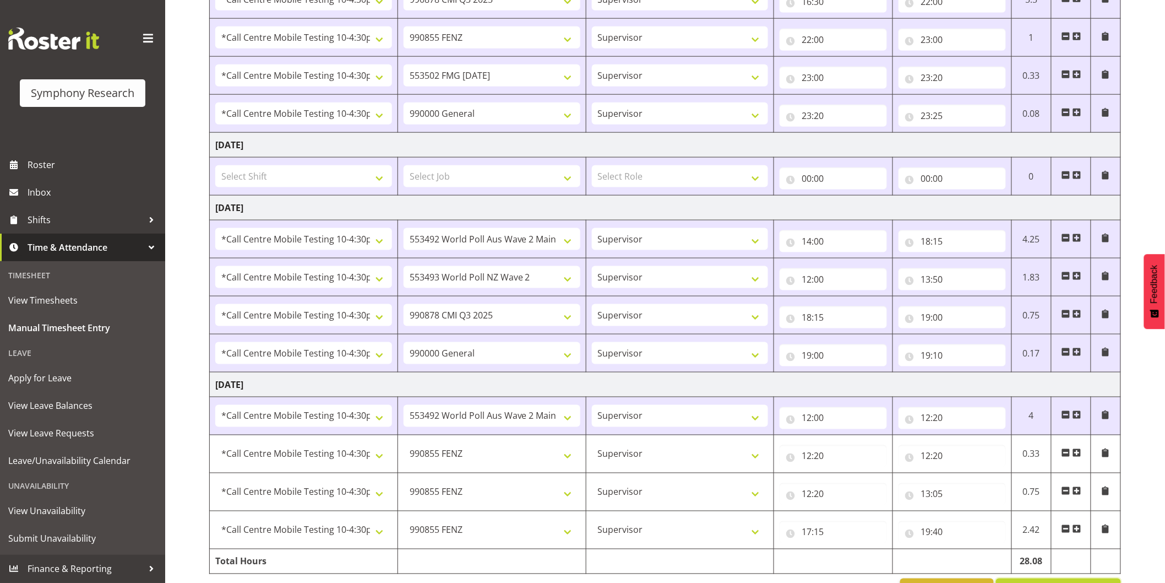
type input "13:05"
type input "17:15"
type input "19:40"
